Goal: Information Seeking & Learning: Learn about a topic

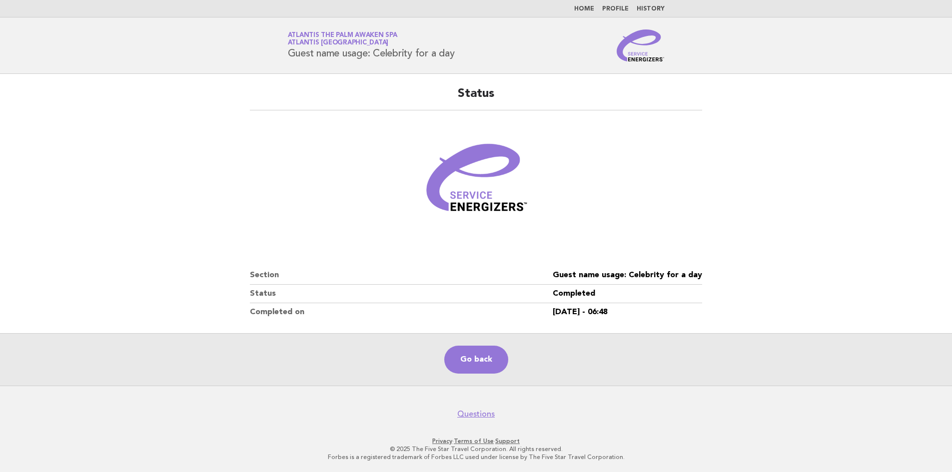
click at [591, 7] on link "Home" at bounding box center [584, 9] width 20 height 6
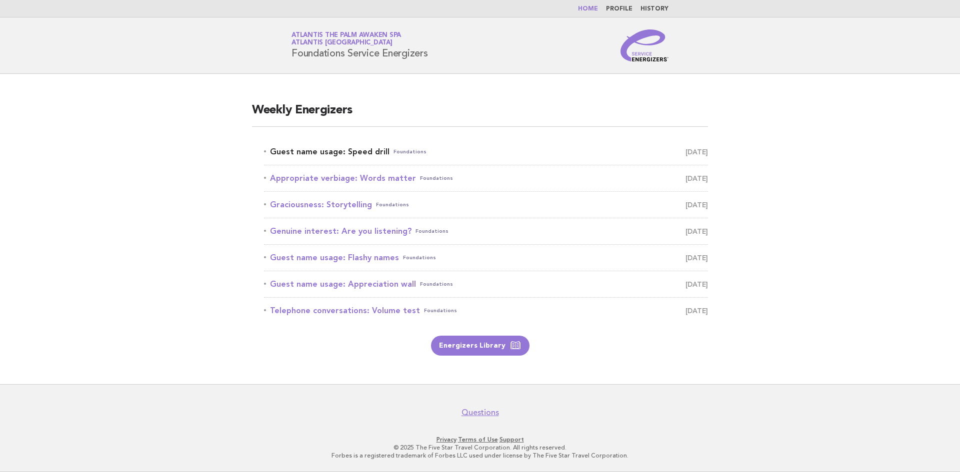
drag, startPoint x: 341, startPoint y: 153, endPoint x: 435, endPoint y: 150, distance: 93.5
click at [341, 153] on link "Guest name usage: Speed drill Foundations August 13" at bounding box center [486, 152] width 444 height 14
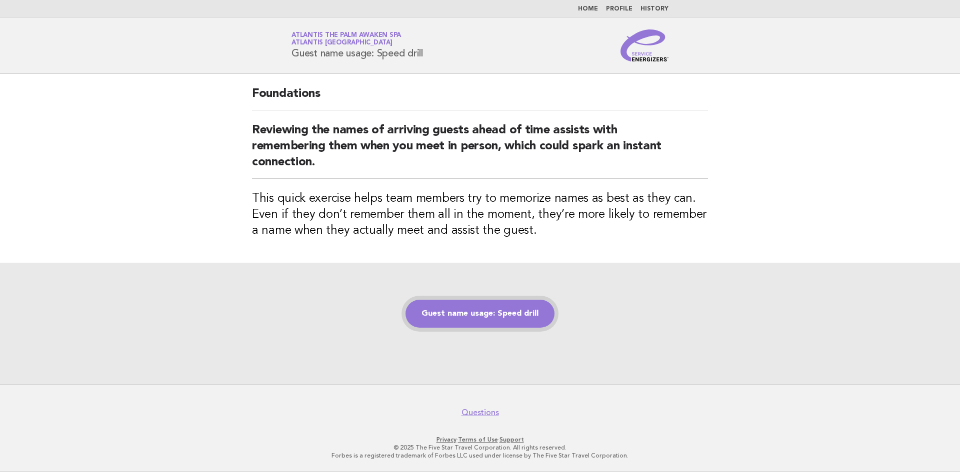
click at [467, 309] on link "Guest name usage: Speed drill" at bounding box center [479, 314] width 149 height 28
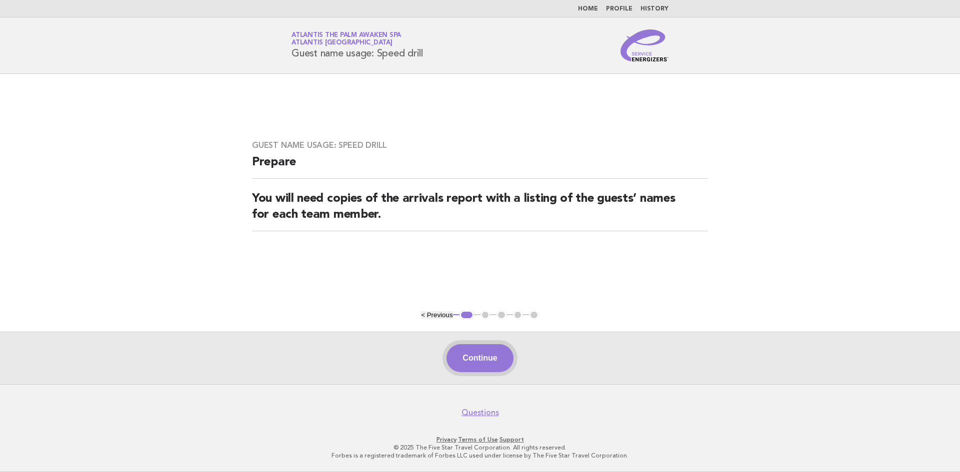
click at [492, 365] on button "Continue" at bounding box center [479, 358] width 66 height 28
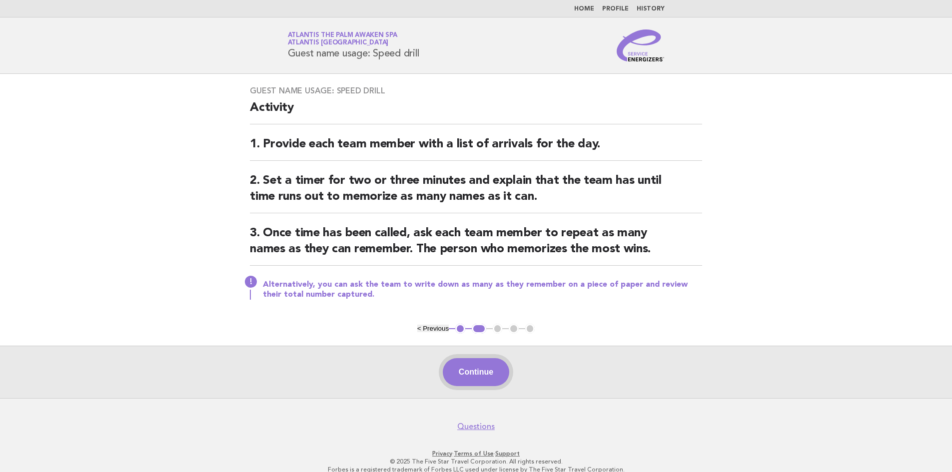
click at [475, 376] on button "Continue" at bounding box center [476, 372] width 66 height 28
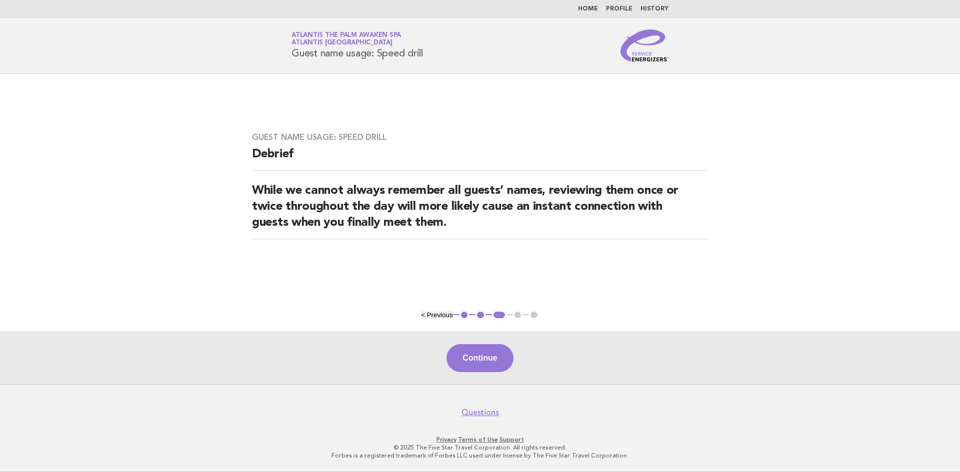
click at [462, 231] on h2 "While we cannot always remember all guests’ names, reviewing them once or twice…" at bounding box center [480, 211] width 456 height 56
click at [474, 355] on button "Continue" at bounding box center [479, 358] width 66 height 28
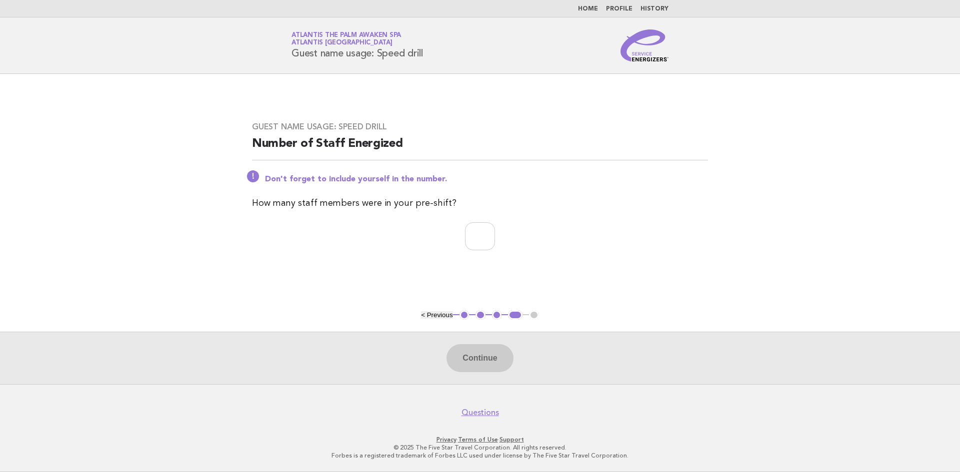
click at [587, 8] on link "Home" at bounding box center [588, 9] width 20 height 6
click at [590, 7] on link "Home" at bounding box center [588, 9] width 20 height 6
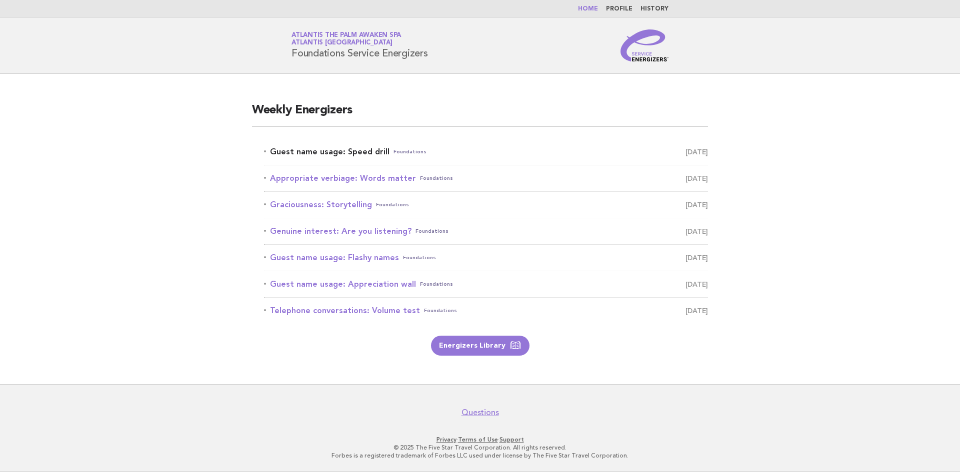
click at [322, 149] on link "Guest name usage: Speed drill Foundations [DATE]" at bounding box center [486, 152] width 444 height 14
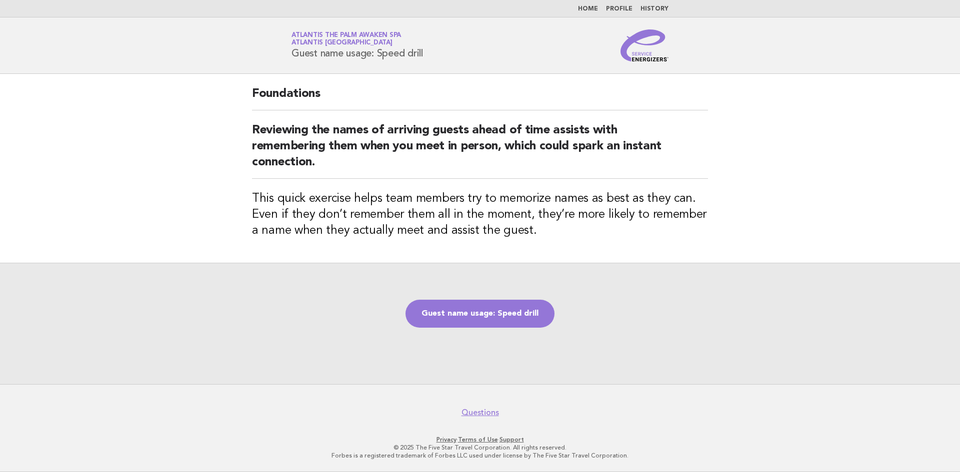
drag, startPoint x: 292, startPoint y: 54, endPoint x: 434, endPoint y: 58, distance: 142.0
click at [434, 58] on div "Service Energizers Atlantis The Palm Awaken Spa Atlantis [GEOGRAPHIC_DATA] Gues…" at bounding box center [479, 45] width 405 height 32
copy h1 "Guest name usage: Speed drill"
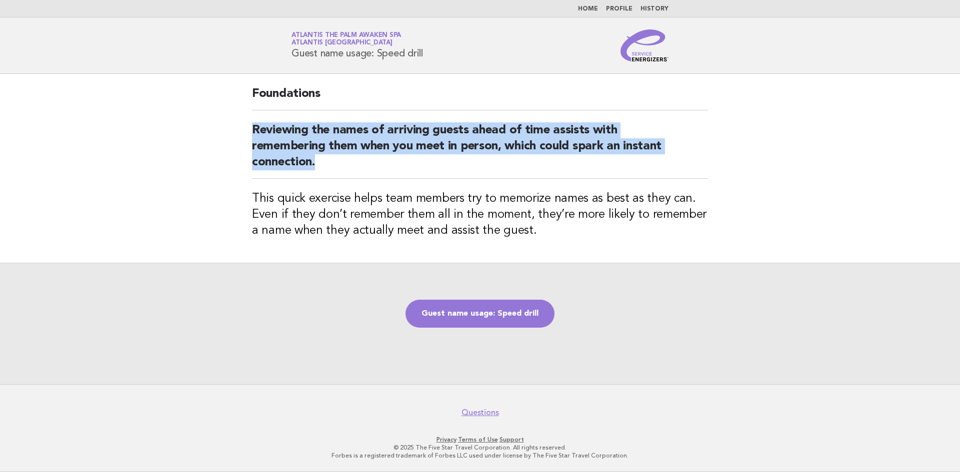
drag, startPoint x: 253, startPoint y: 125, endPoint x: 402, endPoint y: 166, distance: 154.9
click at [402, 166] on h2 "Reviewing the names of arriving guests ahead of time assists with remembering t…" at bounding box center [480, 150] width 456 height 56
copy h2 "Reviewing the names of arriving guests ahead of time assists with remembering t…"
